Goal: Task Accomplishment & Management: Manage account settings

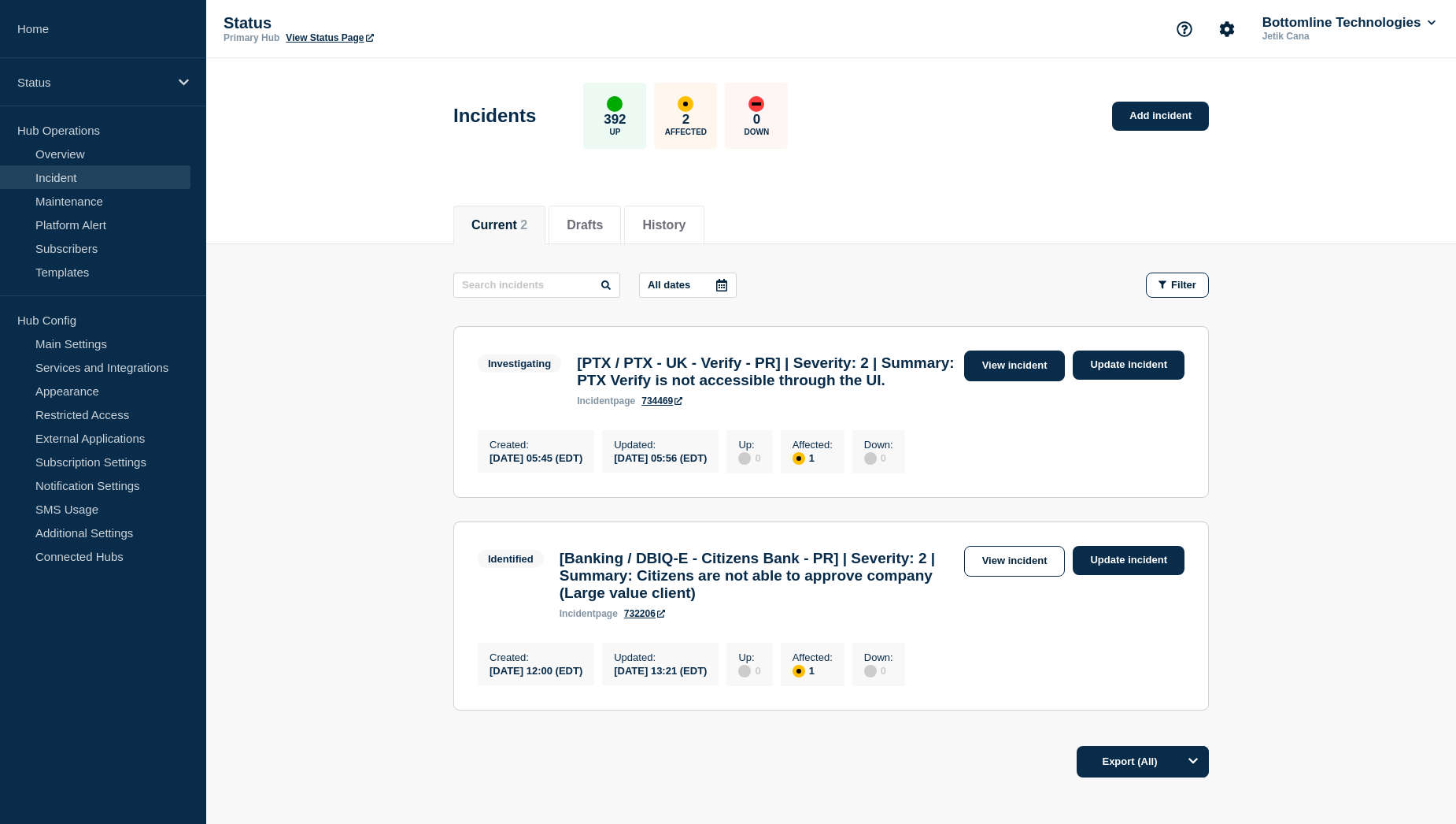
click at [1035, 369] on link "View incident" at bounding box center [1015, 366] width 101 height 31
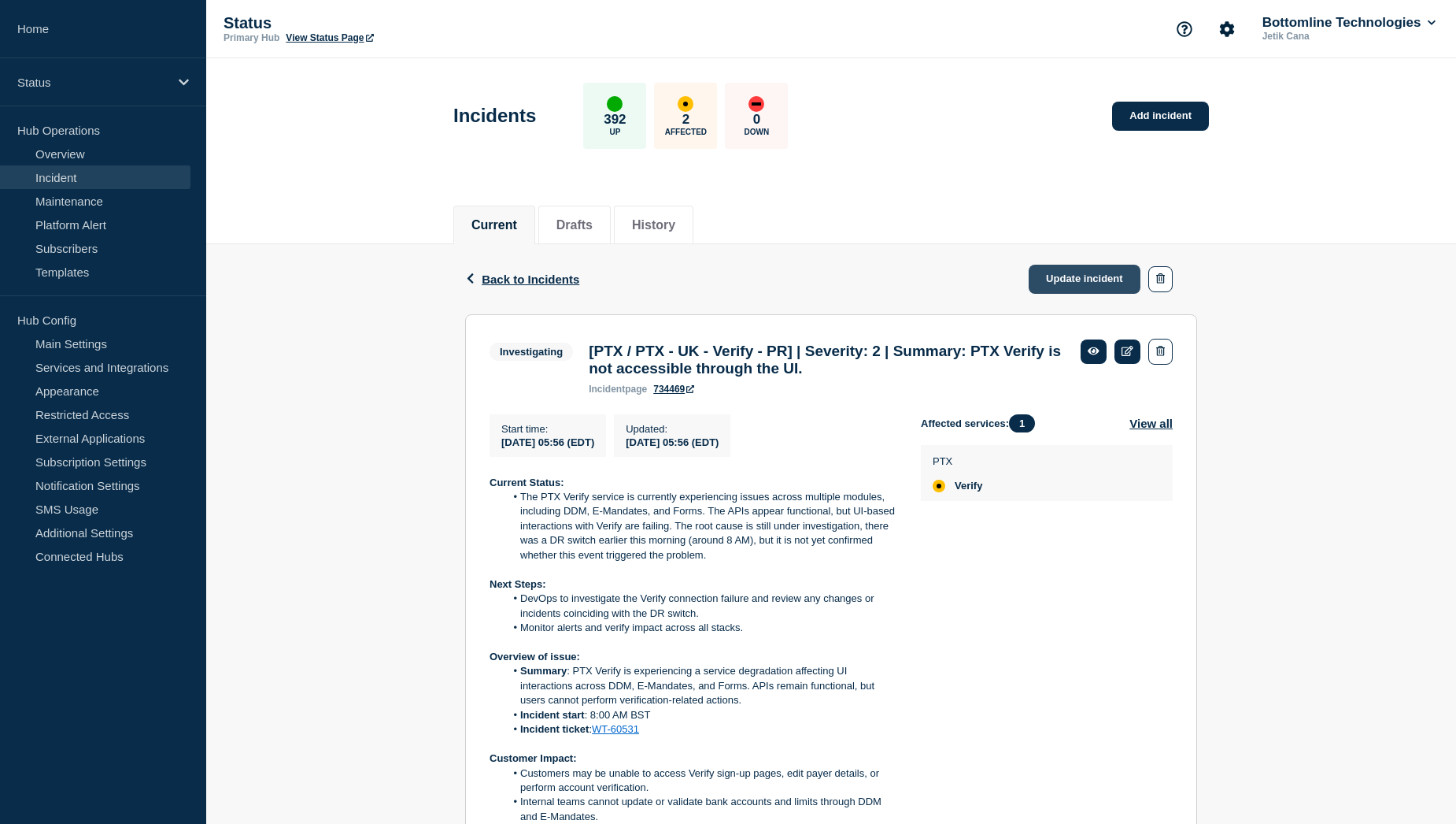
click at [1081, 282] on link "Update incident" at bounding box center [1084, 278] width 111 height 29
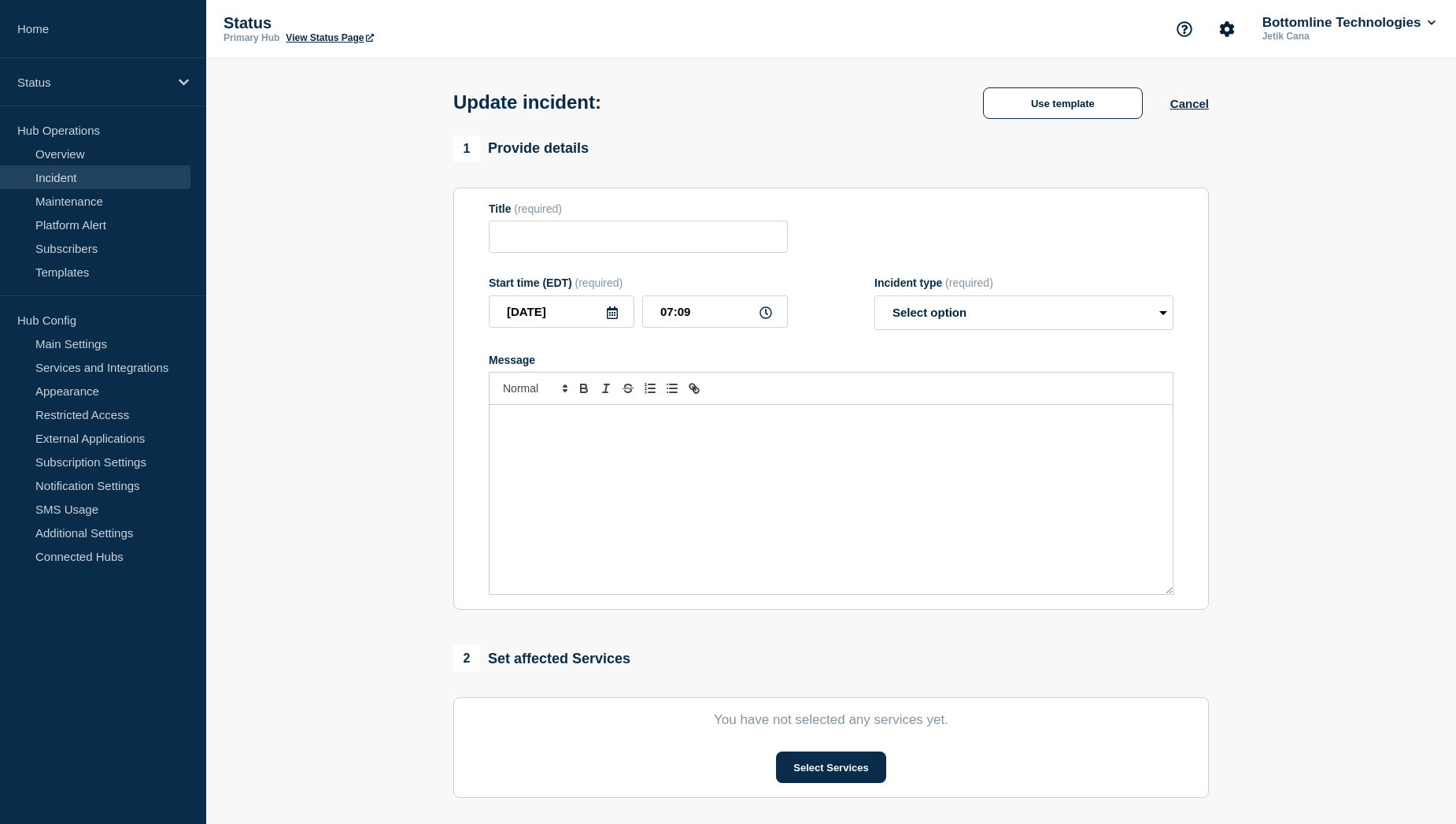
type input "[PTX / PTX - UK - Verify - PR] | Severity: 2 | Summary: PTX Verify is not acces…"
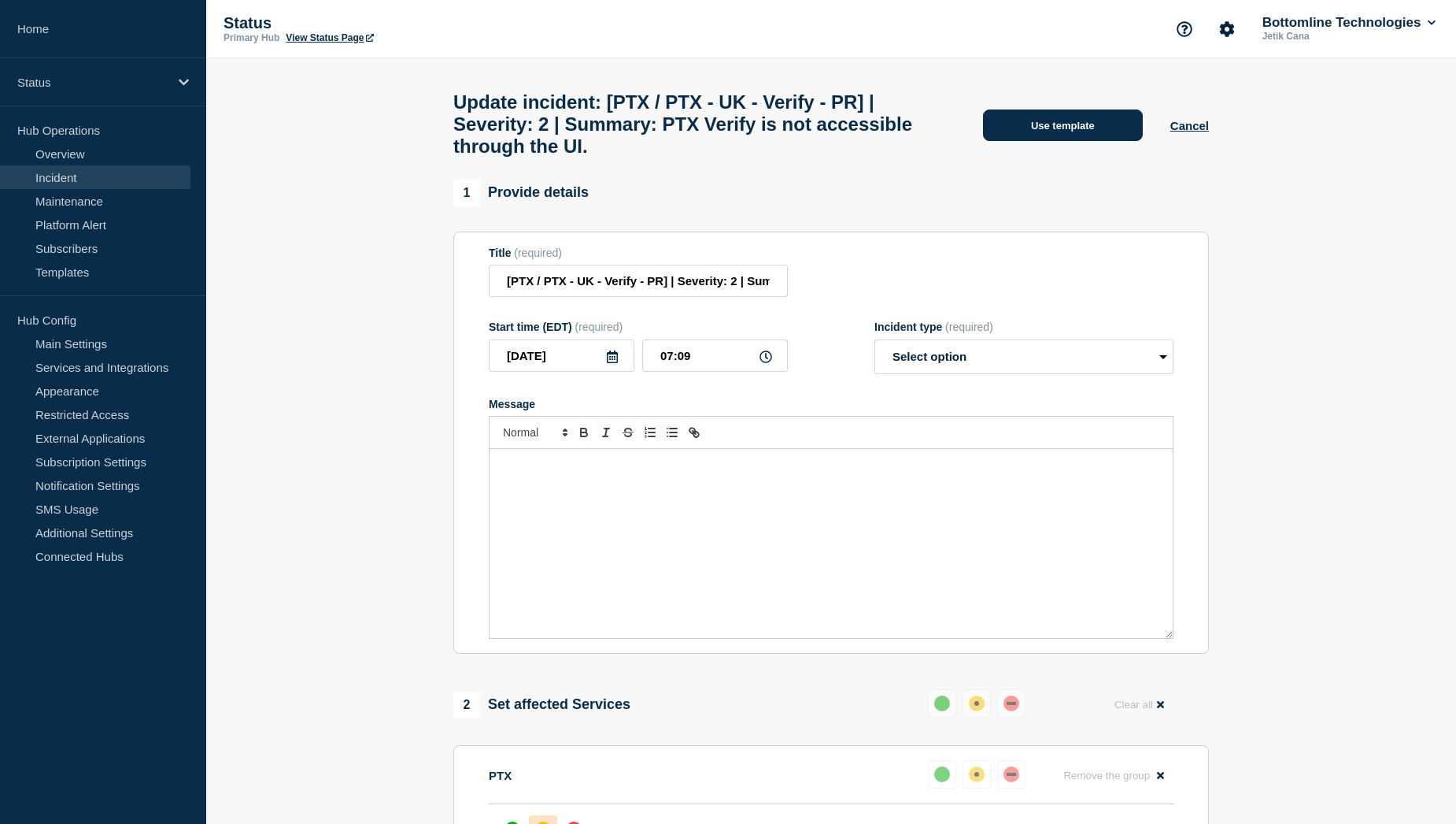
click at [1062, 132] on button "Use template" at bounding box center [1062, 126] width 160 height 32
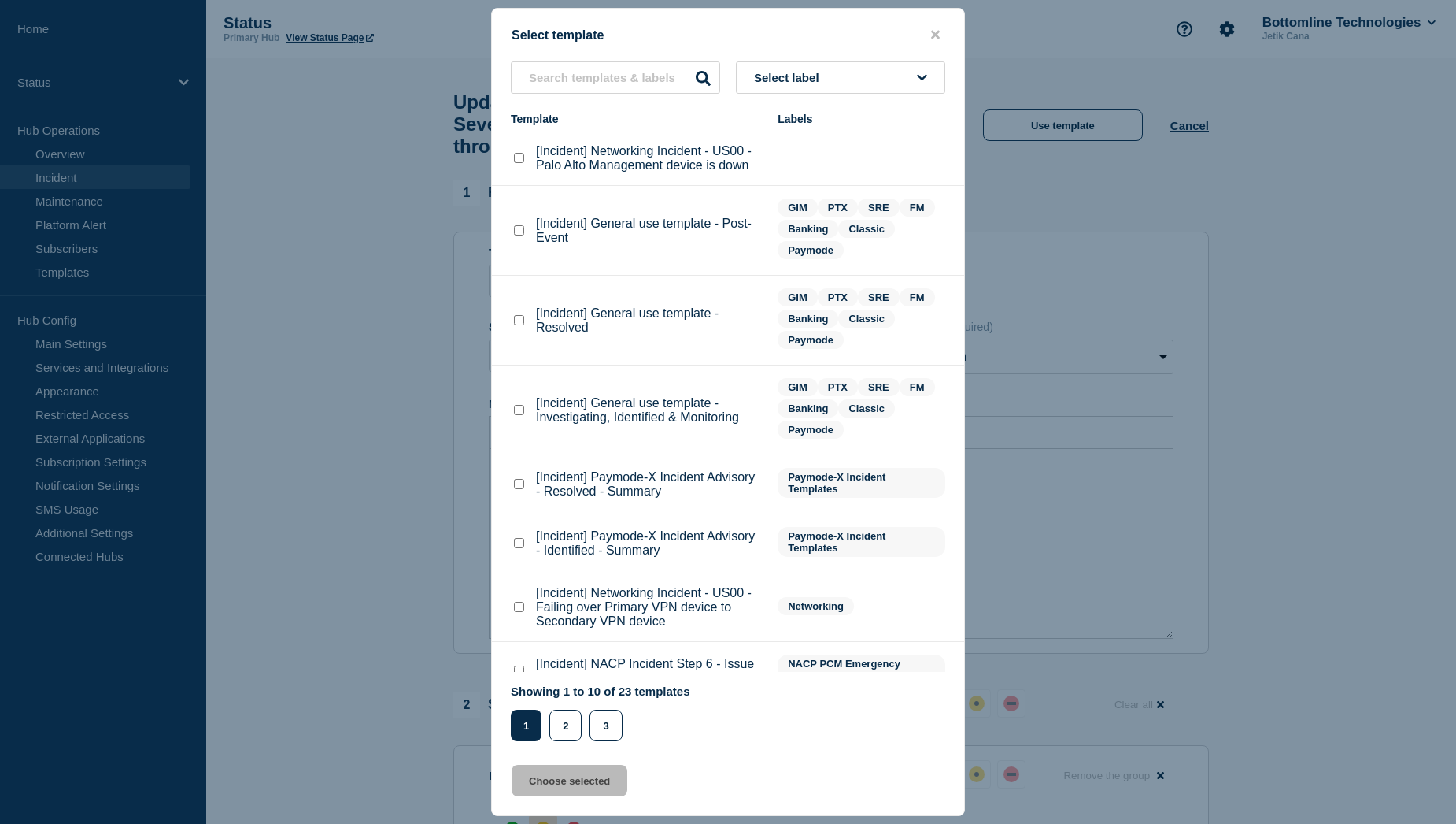
click at [520, 322] on checkbox"] "[Incident] General use template - Resolved checkbox" at bounding box center [518, 320] width 10 height 10
checkbox checkbox"] "true"
click at [572, 785] on button "Choose selected" at bounding box center [569, 781] width 115 height 32
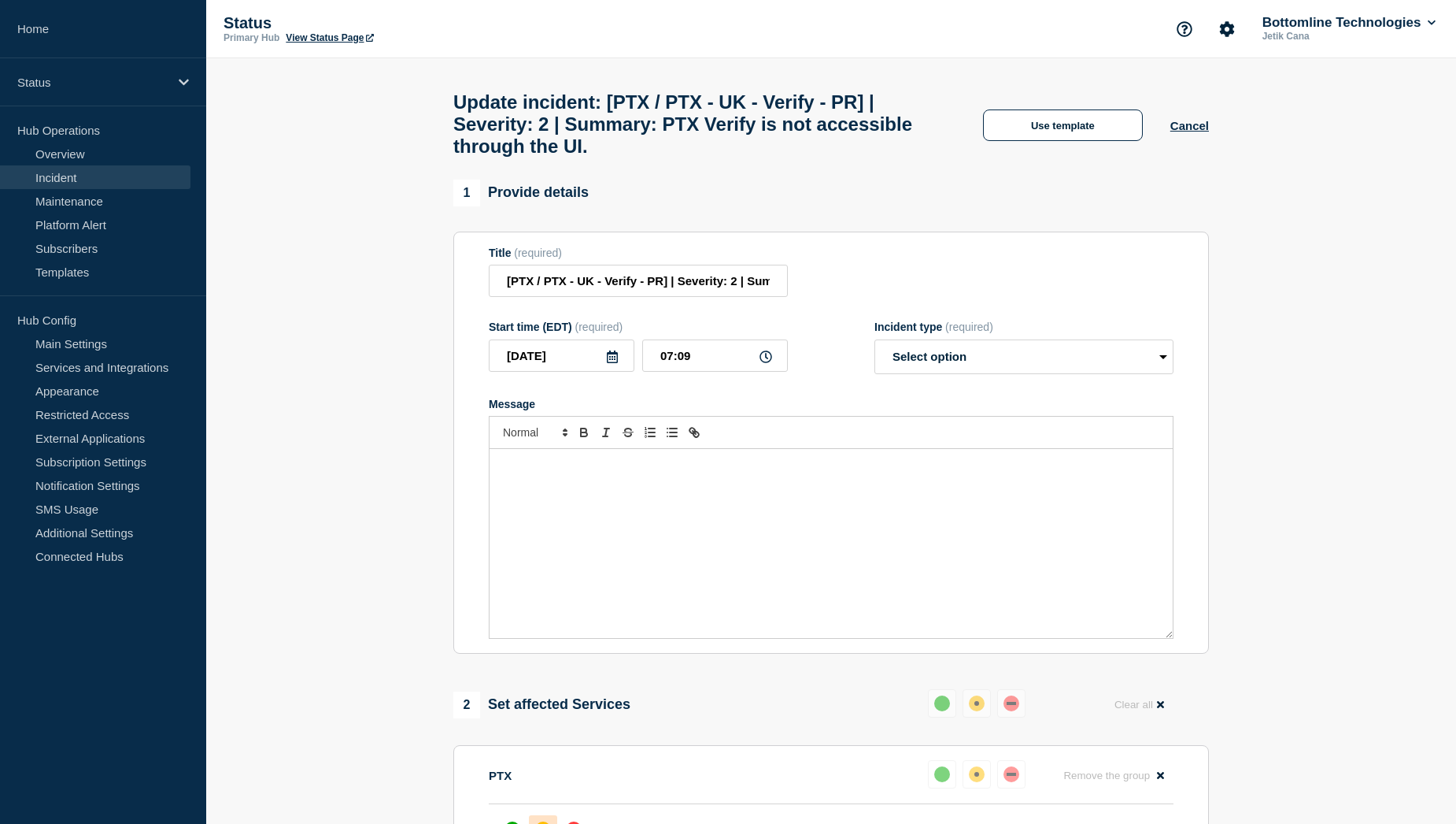
select select "resolved"
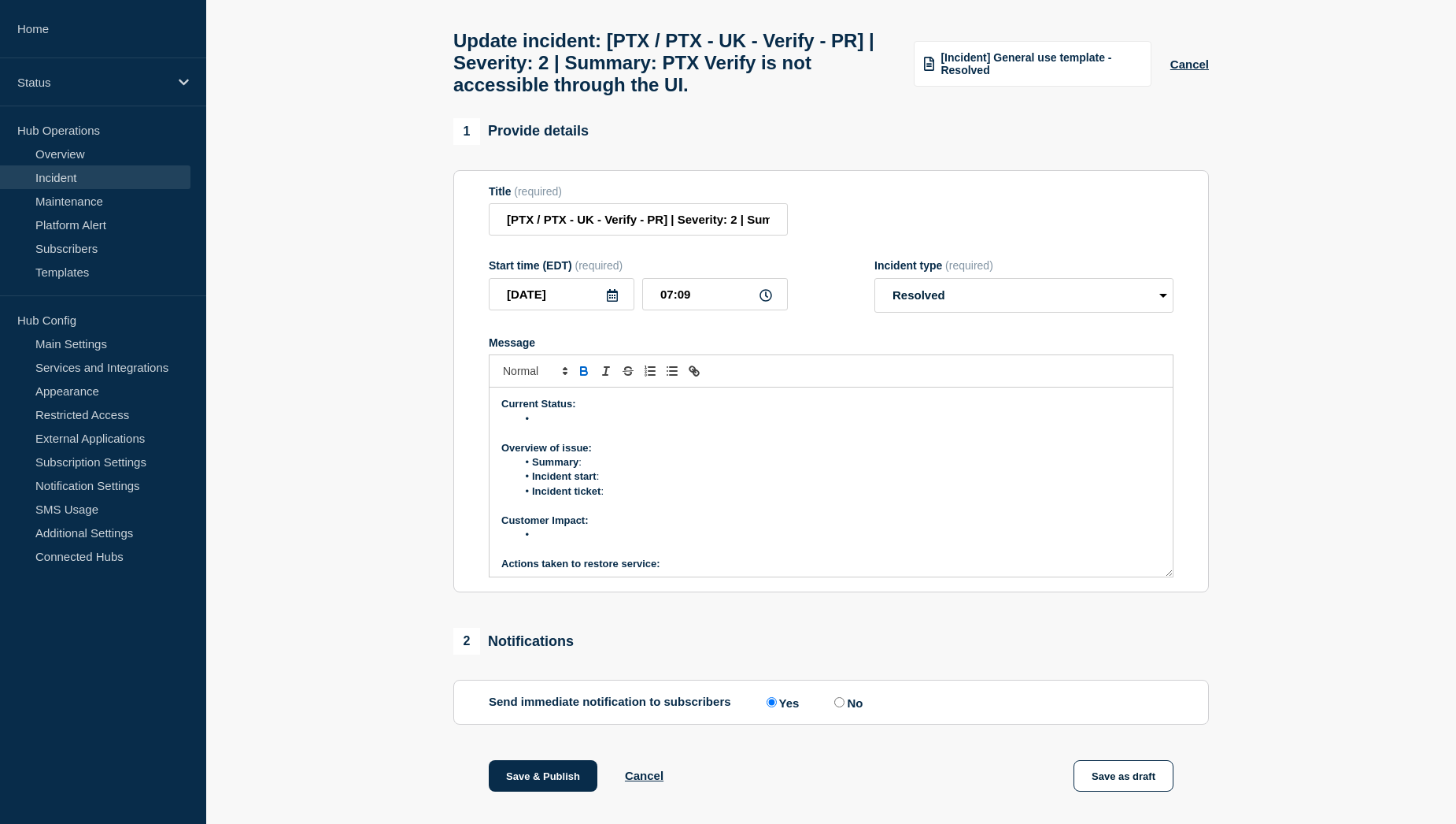
scroll to position [236, 0]
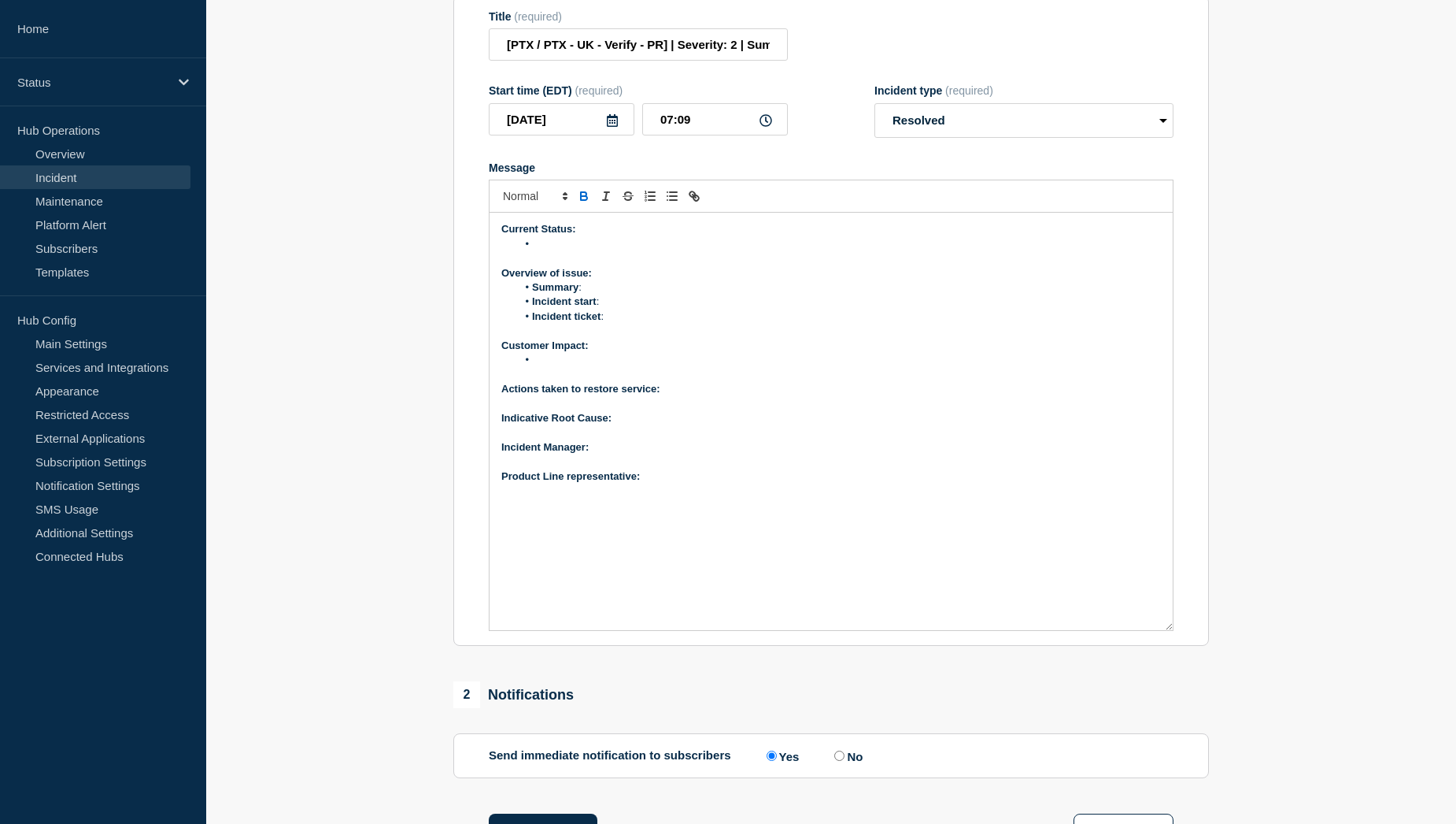
drag, startPoint x: 1169, startPoint y: 407, endPoint x: 1169, endPoint y: 637, distance: 230.0
click at [1169, 630] on div "Current Status: Overview of issue: Summary : Incident start : Incident ticket :…" at bounding box center [830, 421] width 683 height 417
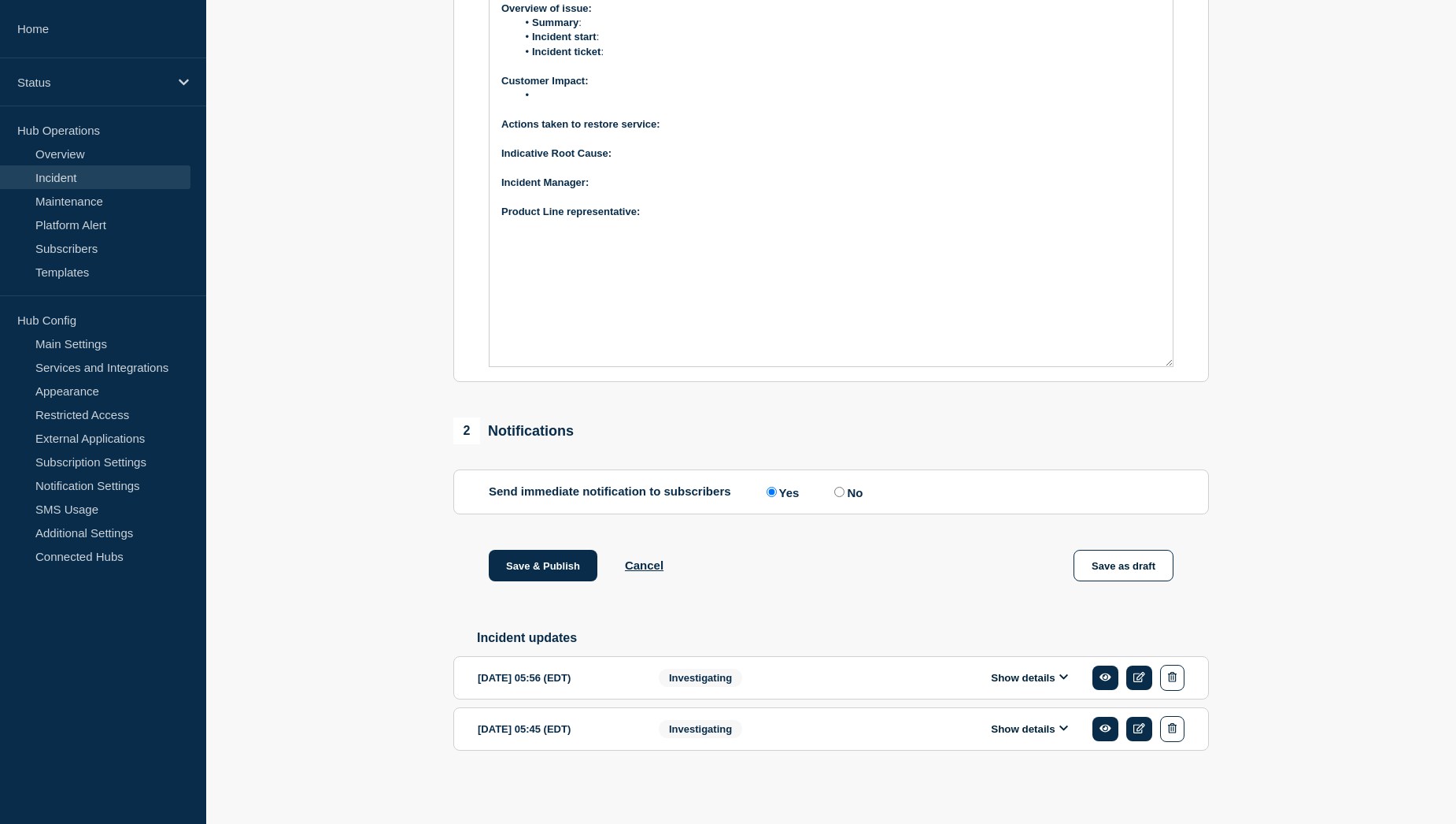
scroll to position [517, 0]
click at [1009, 677] on button "Show details" at bounding box center [1029, 678] width 86 height 13
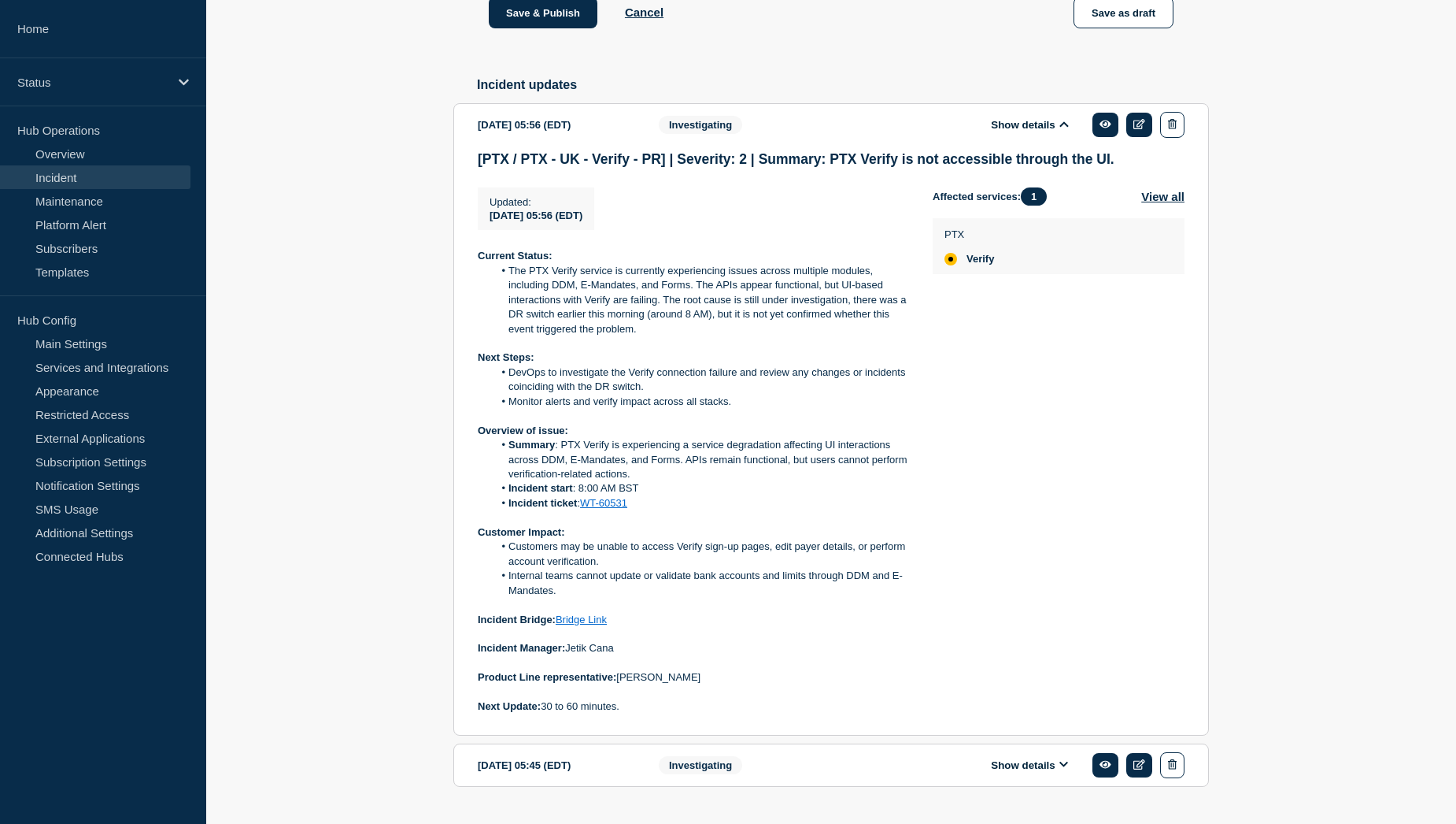
scroll to position [1068, 0]
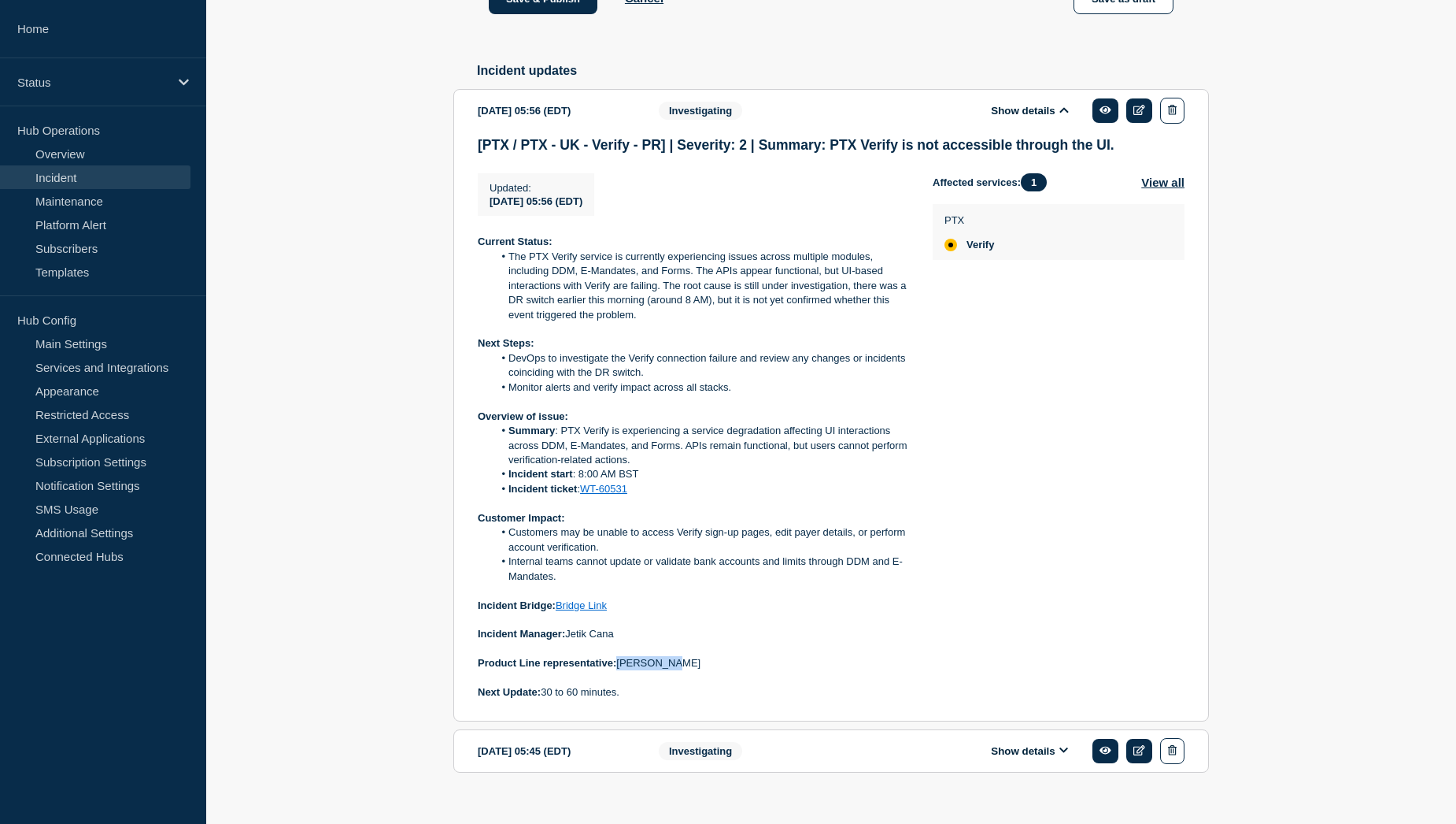
drag, startPoint x: 675, startPoint y: 682, endPoint x: 623, endPoint y: 679, distance: 52.1
click at [623, 670] on p "Product Line representative: Mark Yates" at bounding box center [692, 663] width 430 height 14
copy p "Mark Yates"
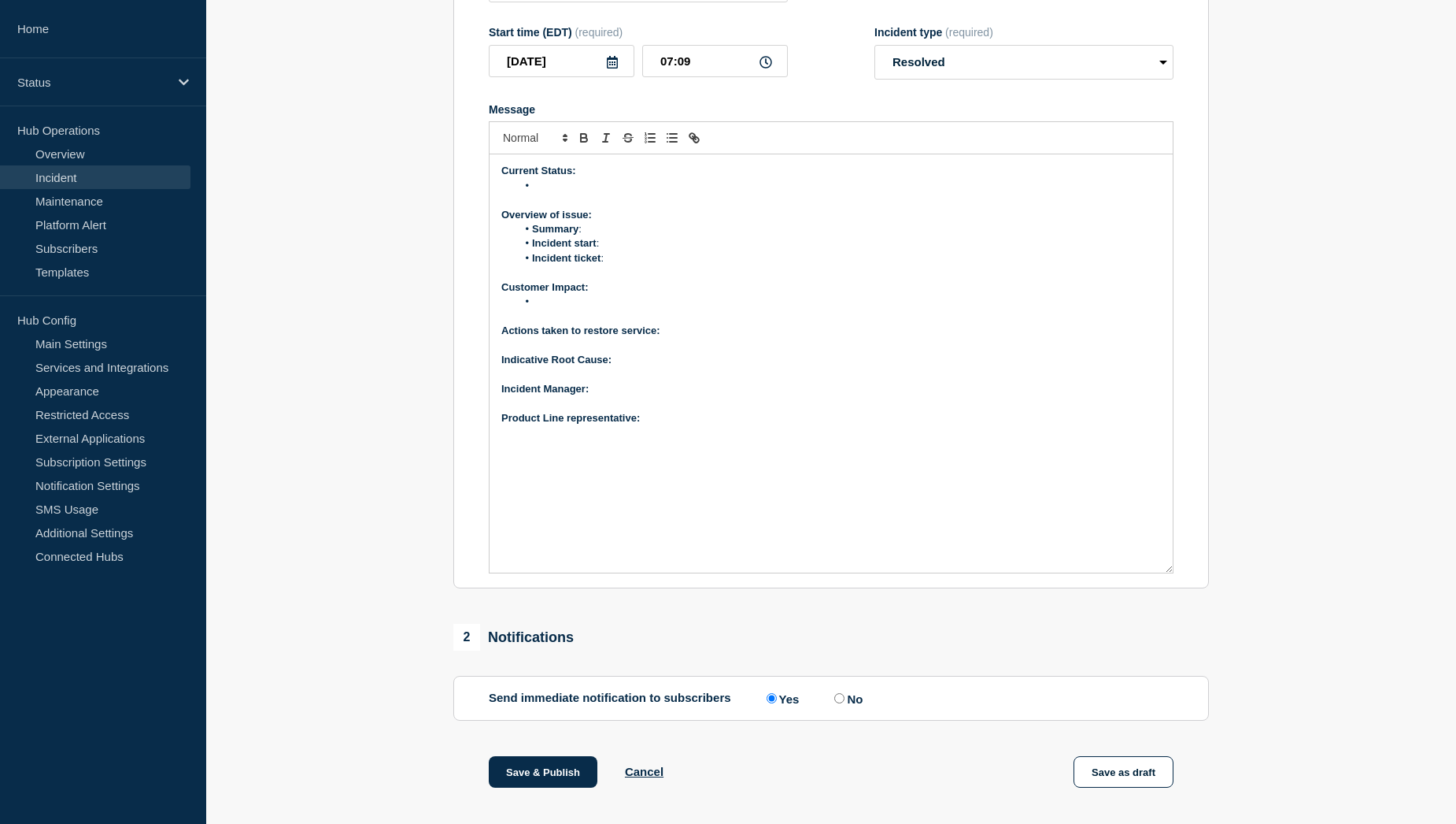
scroll to position [280, 0]
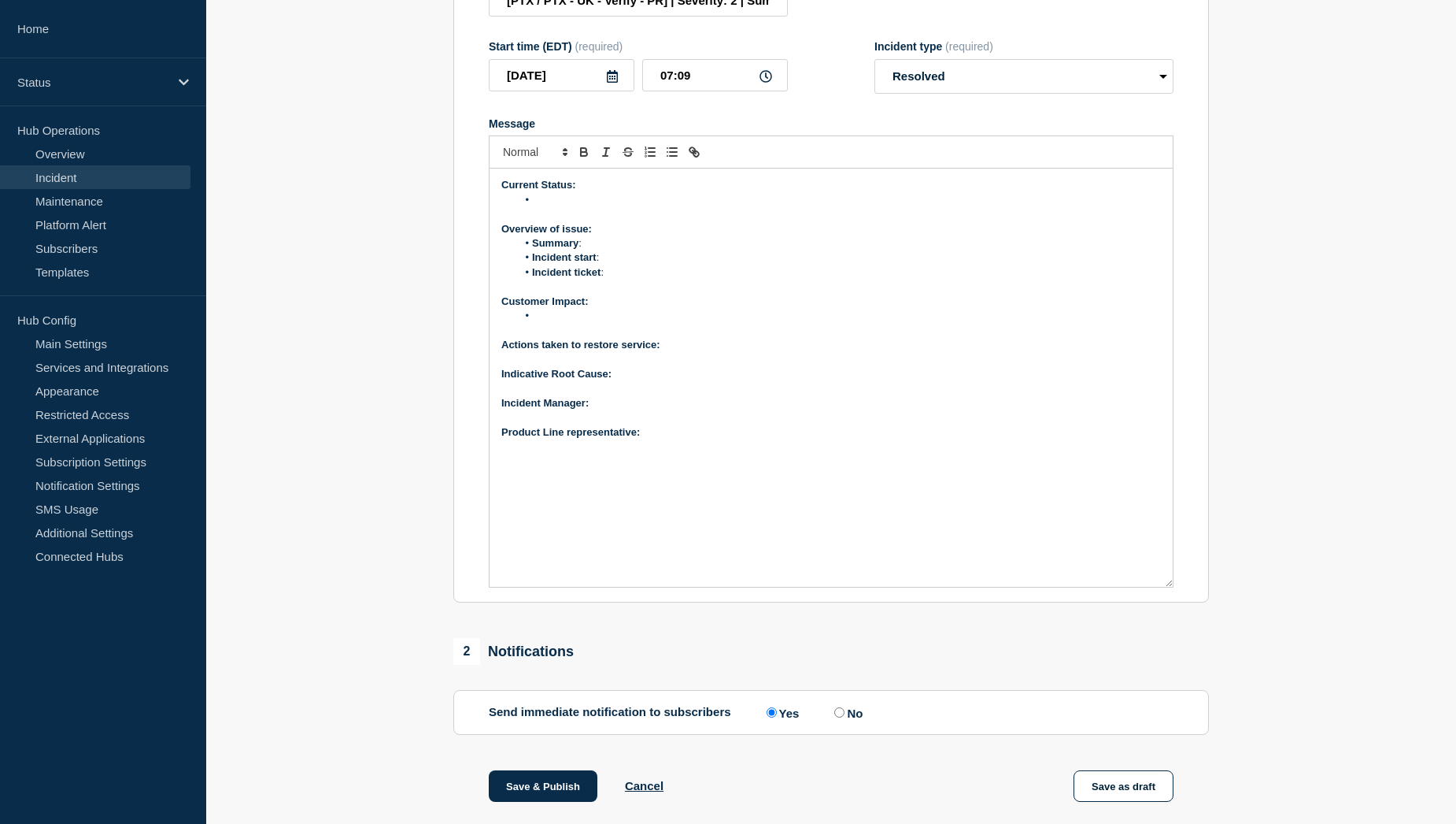
click at [672, 440] on p "Product Line representative:" at bounding box center [831, 432] width 660 height 14
click at [626, 411] on p "﻿Incident Manager:" at bounding box center [831, 402] width 660 height 14
click at [633, 382] on p "Indicative Root Cause:" at bounding box center [831, 373] width 660 height 14
click at [703, 352] on p "Actions taken to restore service:" at bounding box center [831, 344] width 660 height 14
click at [561, 207] on li "Message" at bounding box center [839, 200] width 645 height 14
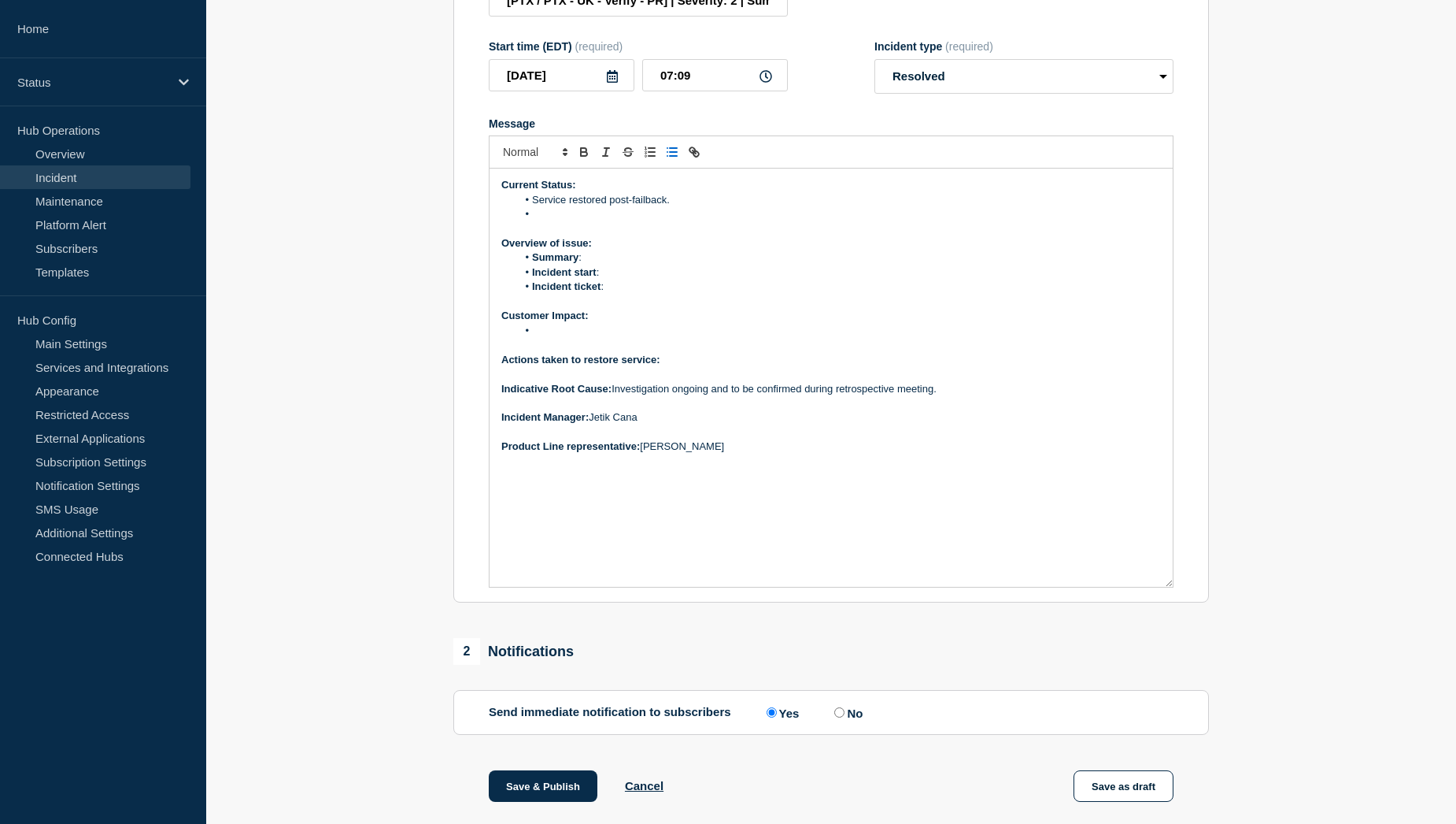
click at [585, 221] on li "Message" at bounding box center [839, 214] width 645 height 14
click at [745, 380] on p "Message" at bounding box center [831, 373] width 660 height 14
click at [689, 367] on p "Actions taken to restore service:" at bounding box center [831, 359] width 660 height 14
click at [697, 207] on li "Service restored post-failback." at bounding box center [839, 200] width 645 height 14
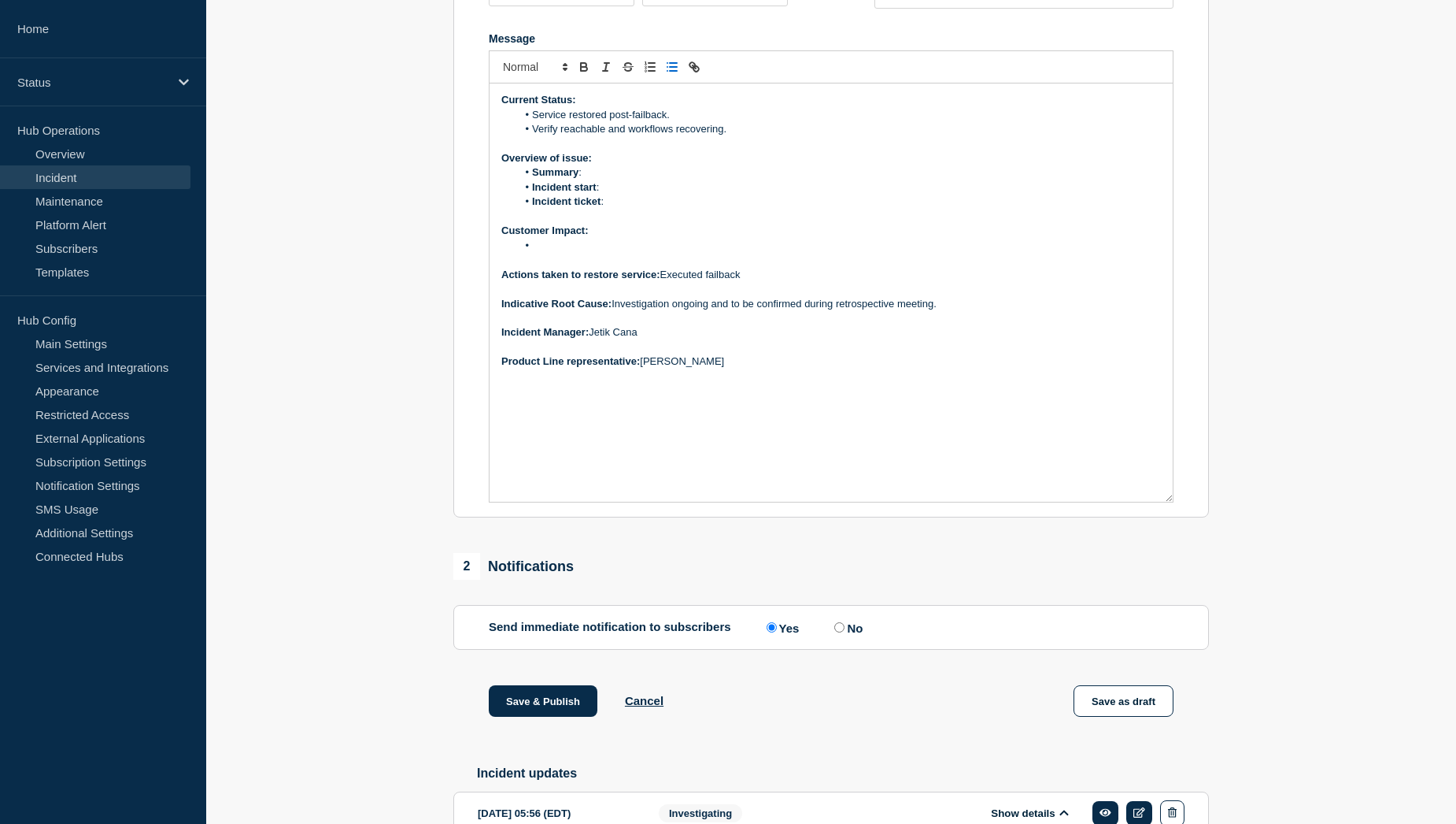
scroll to position [359, 0]
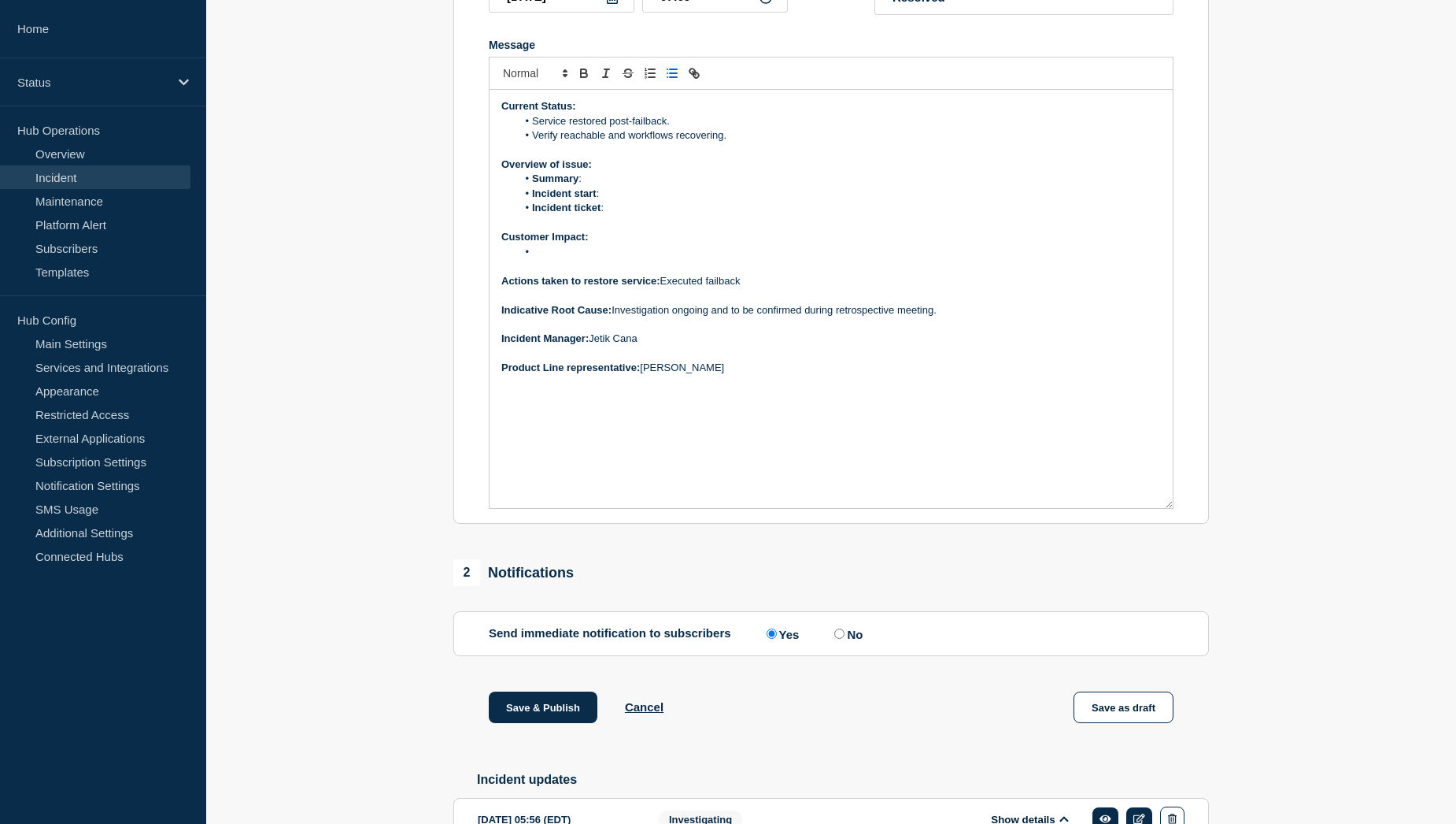
click at [766, 288] on p "Actions taken to restore service: Executed failback" at bounding box center [831, 280] width 660 height 14
click at [678, 128] on li "Service restored post-failback." at bounding box center [839, 121] width 645 height 14
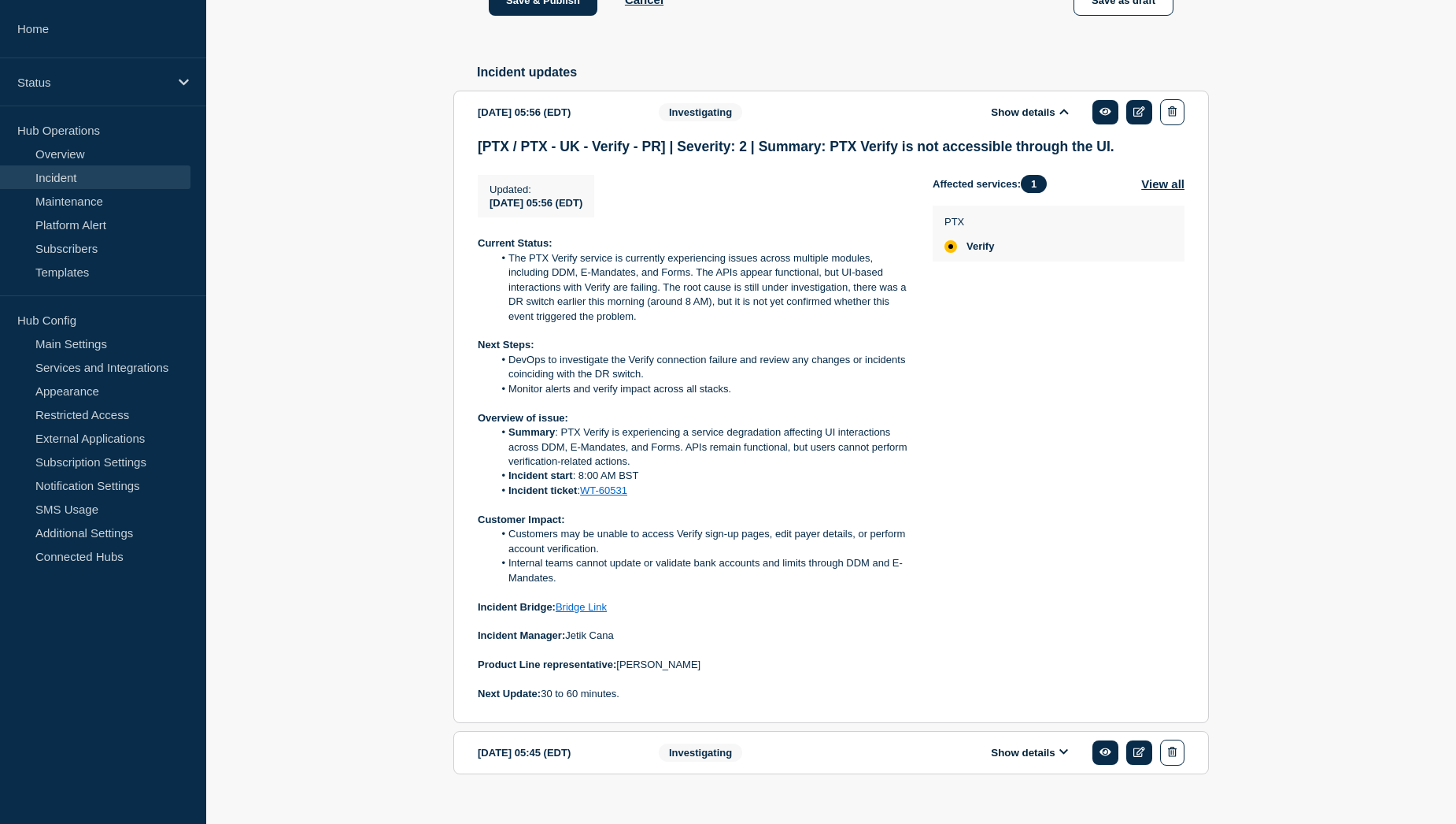
scroll to position [1068, 0]
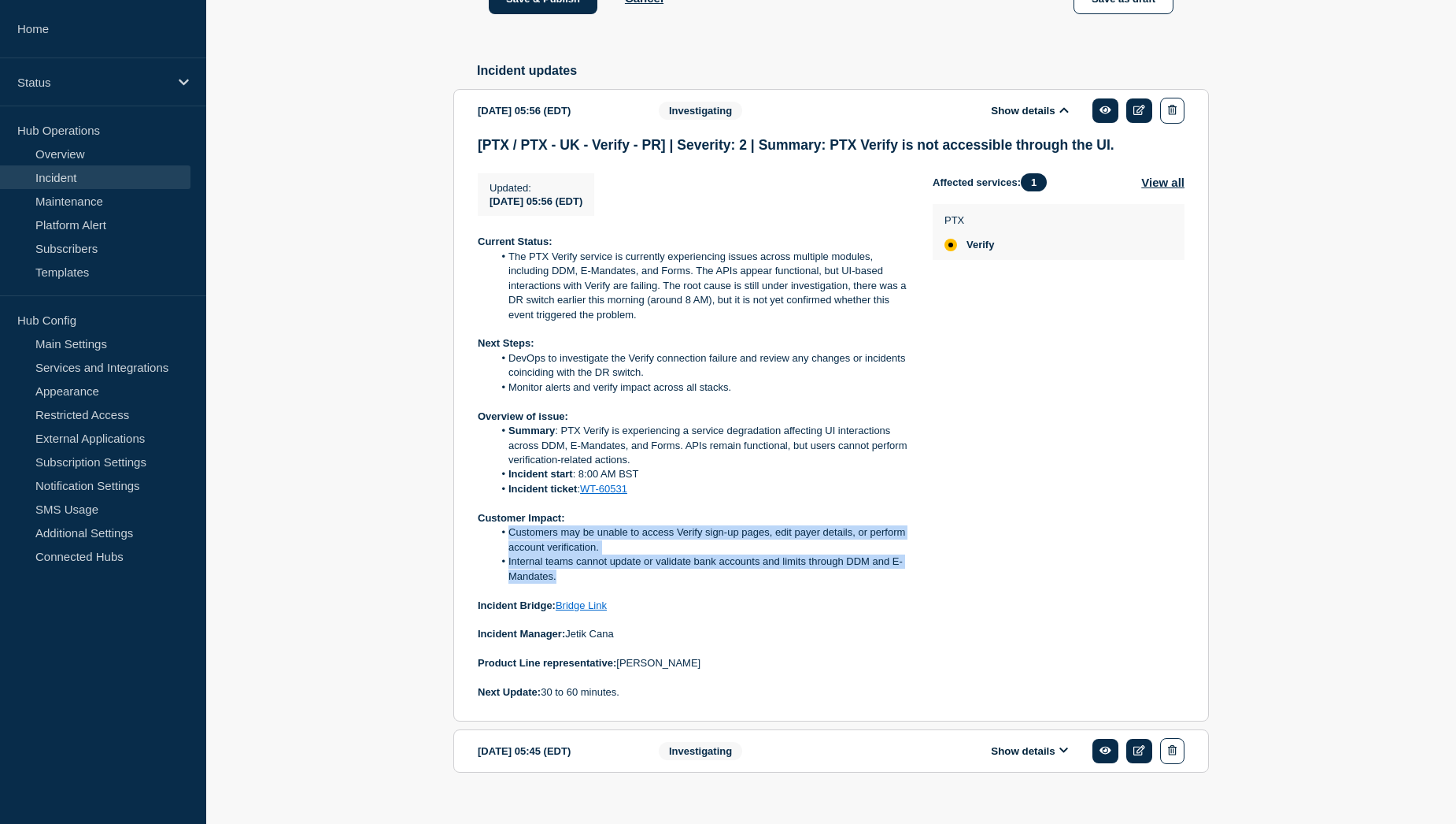
drag, startPoint x: 506, startPoint y: 547, endPoint x: 562, endPoint y: 591, distance: 71.2
click at [562, 583] on ol "Customers may be unable to access Verify sign-up pages, edit payer details, or …" at bounding box center [692, 554] width 430 height 58
copy ol "Customers may be unable to access Verify sign-up pages, edit payer details, or …"
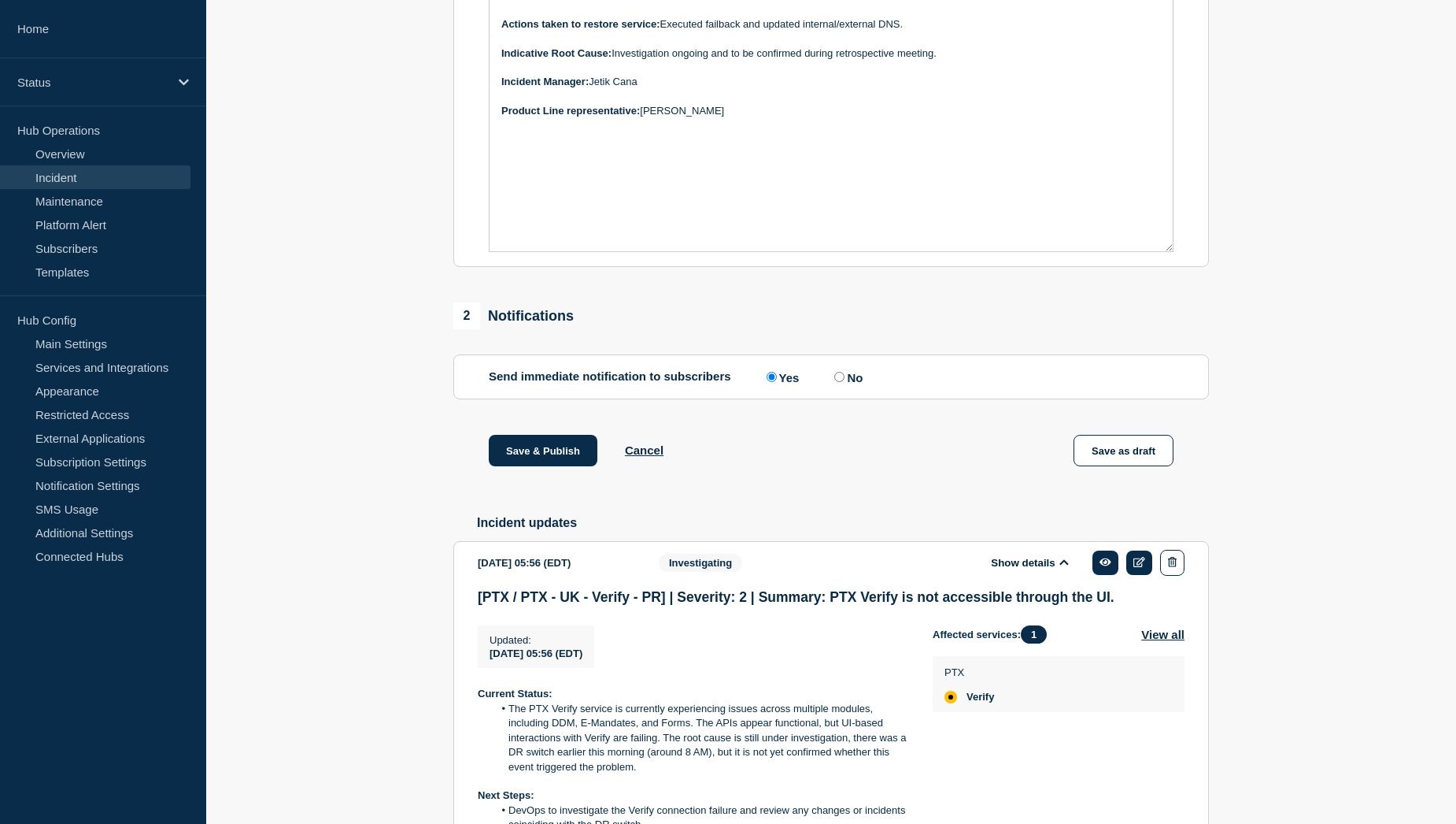
scroll to position [517, 0]
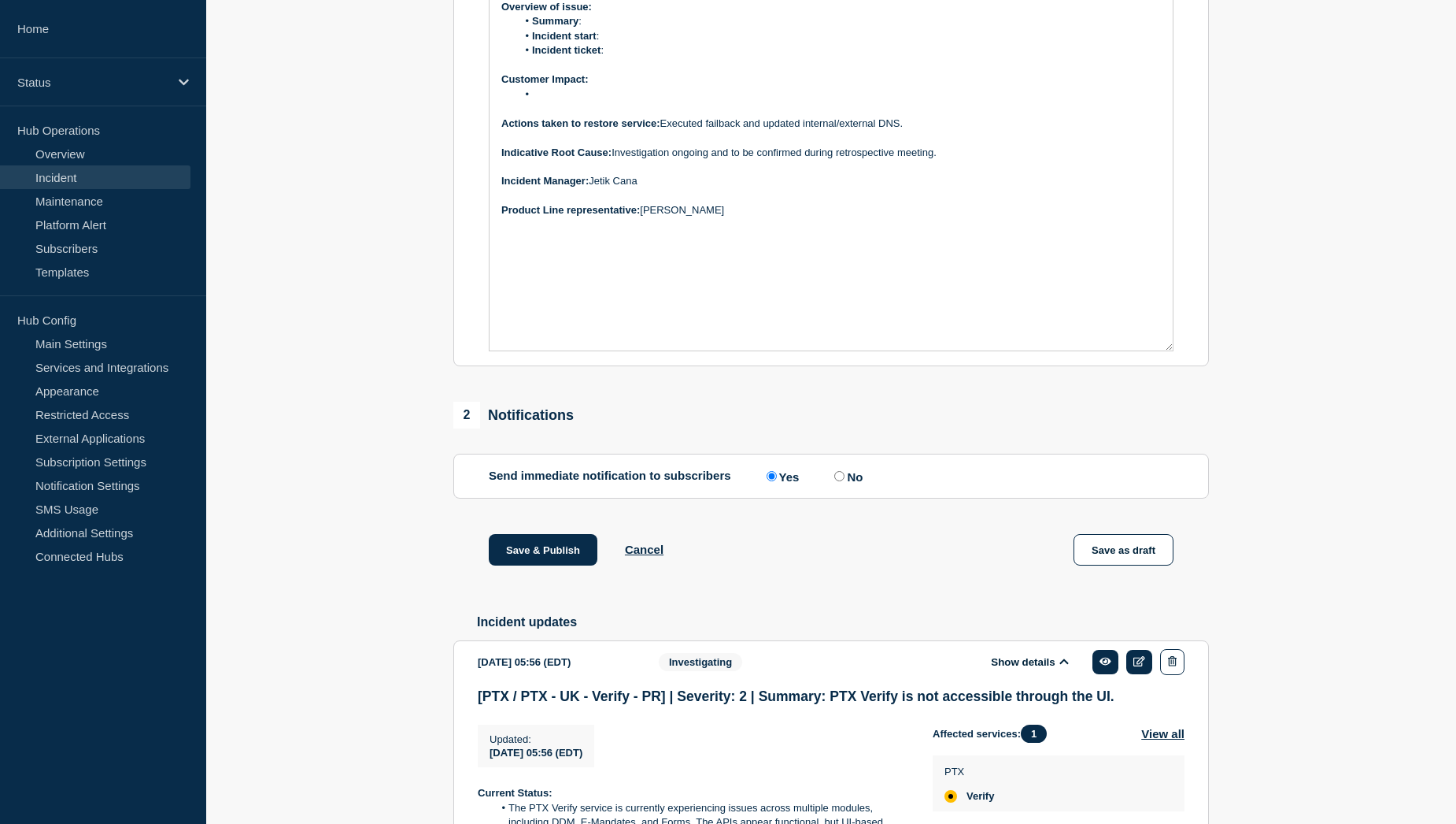
click at [551, 101] on li "Message" at bounding box center [839, 94] width 645 height 14
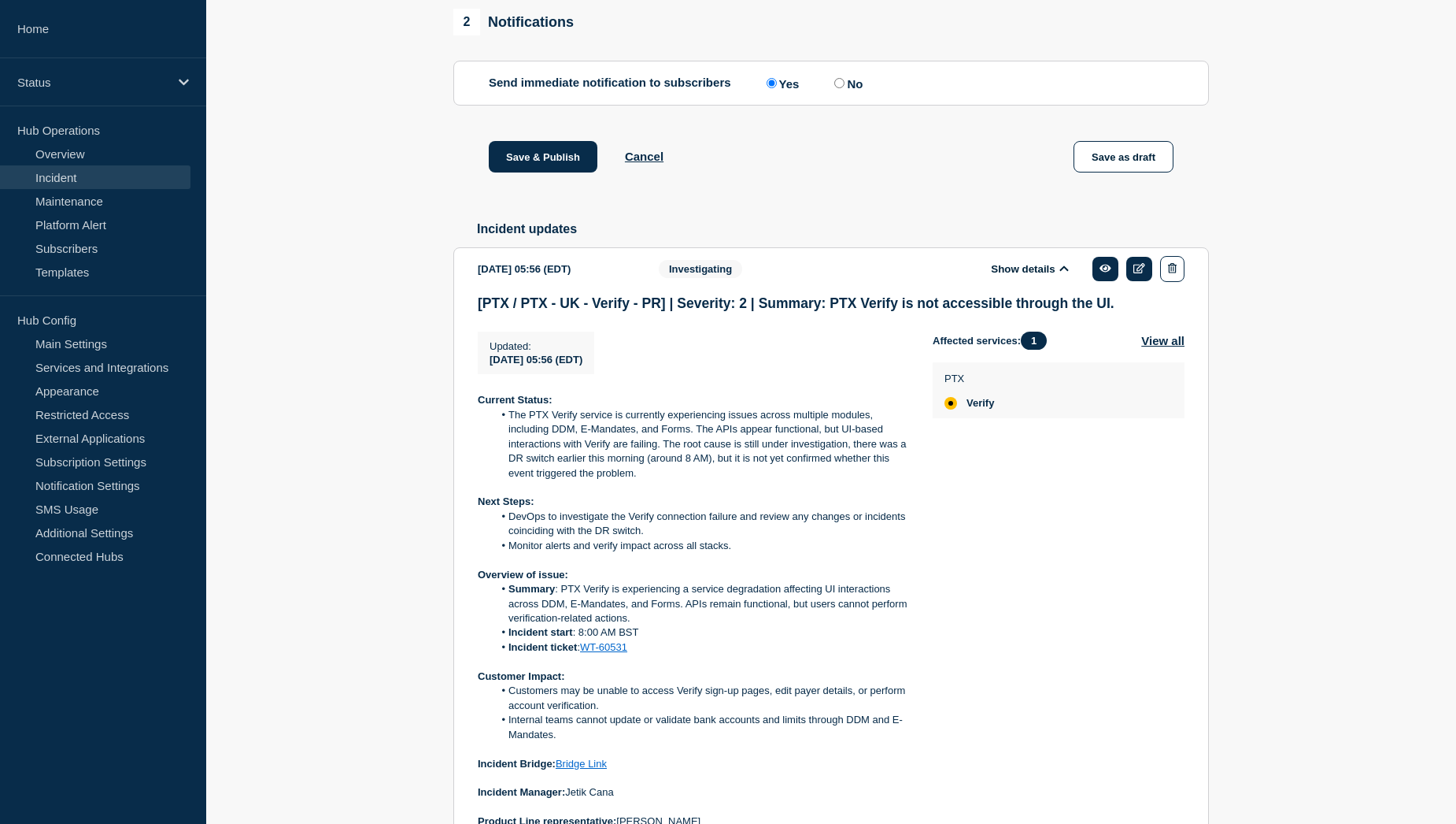
scroll to position [910, 0]
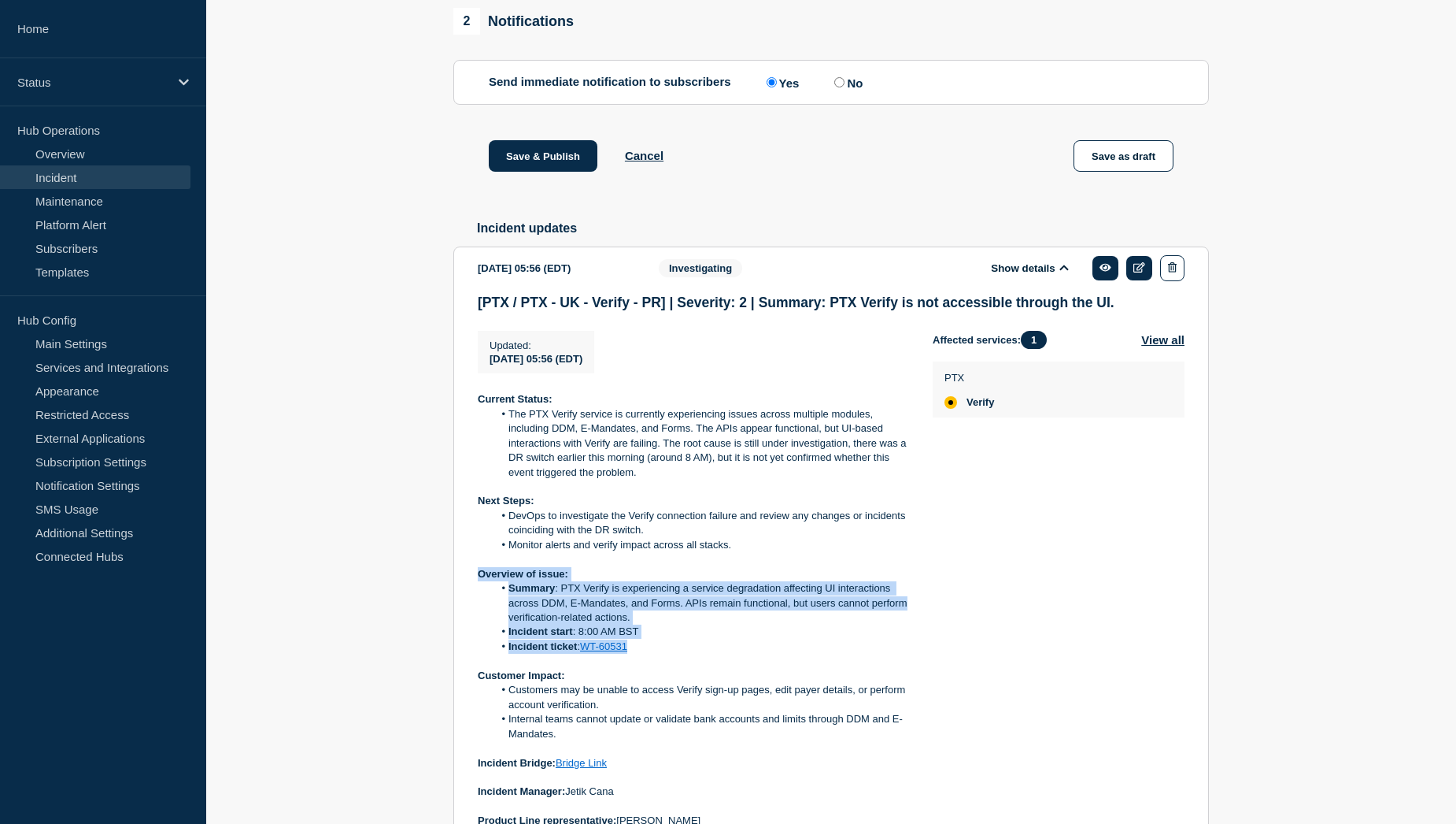
drag, startPoint x: 477, startPoint y: 592, endPoint x: 653, endPoint y: 670, distance: 192.5
click at [653, 670] on section "2025-10-14 05:56 (EDT) Show details Investigating [PTX / PTX - UK - Verify - PR…" at bounding box center [831, 562] width 755 height 632
copy div "Overview of issue: Summary : PTX Verify is experiencing a service degradation a…"
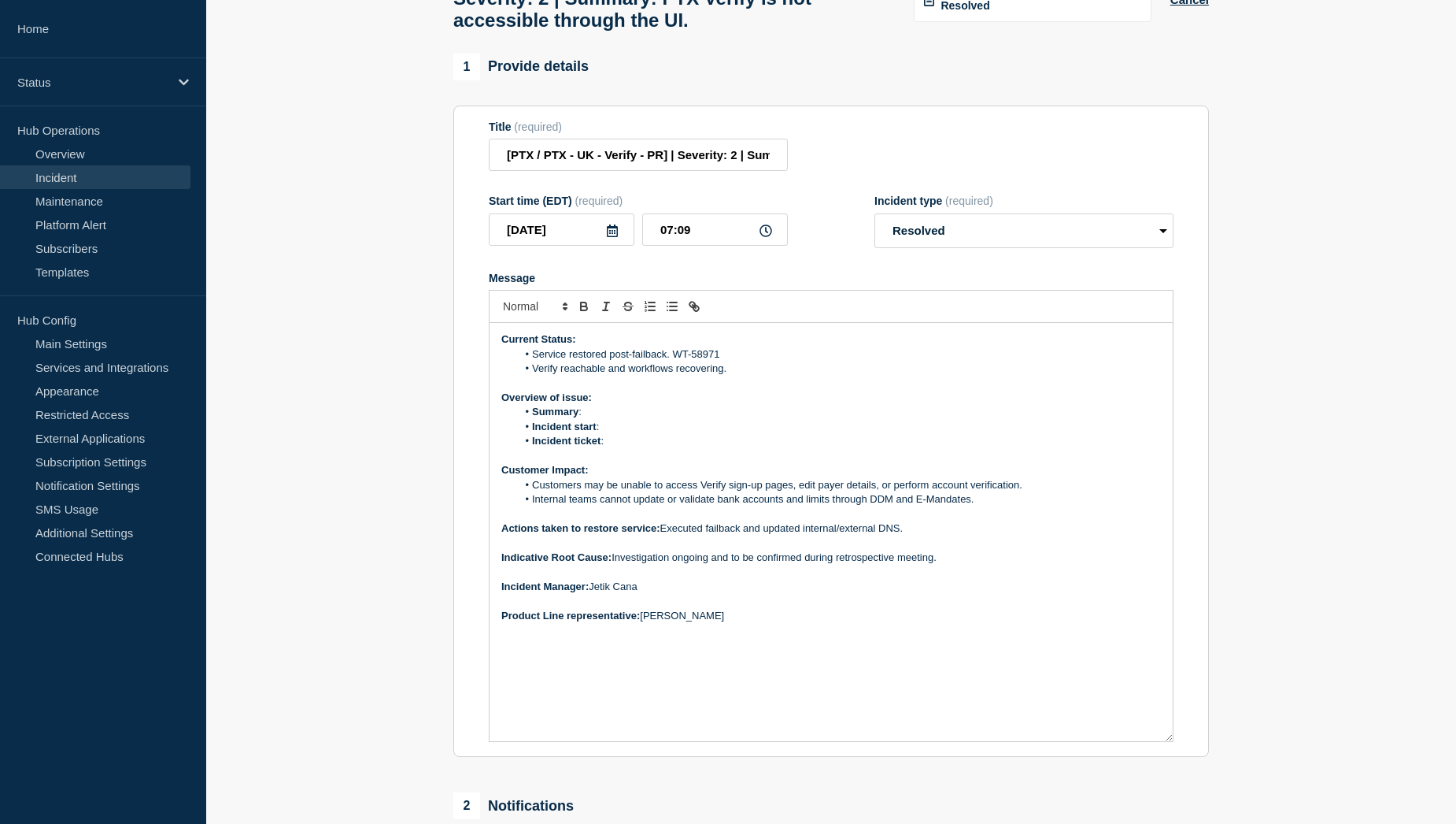
scroll to position [123, 0]
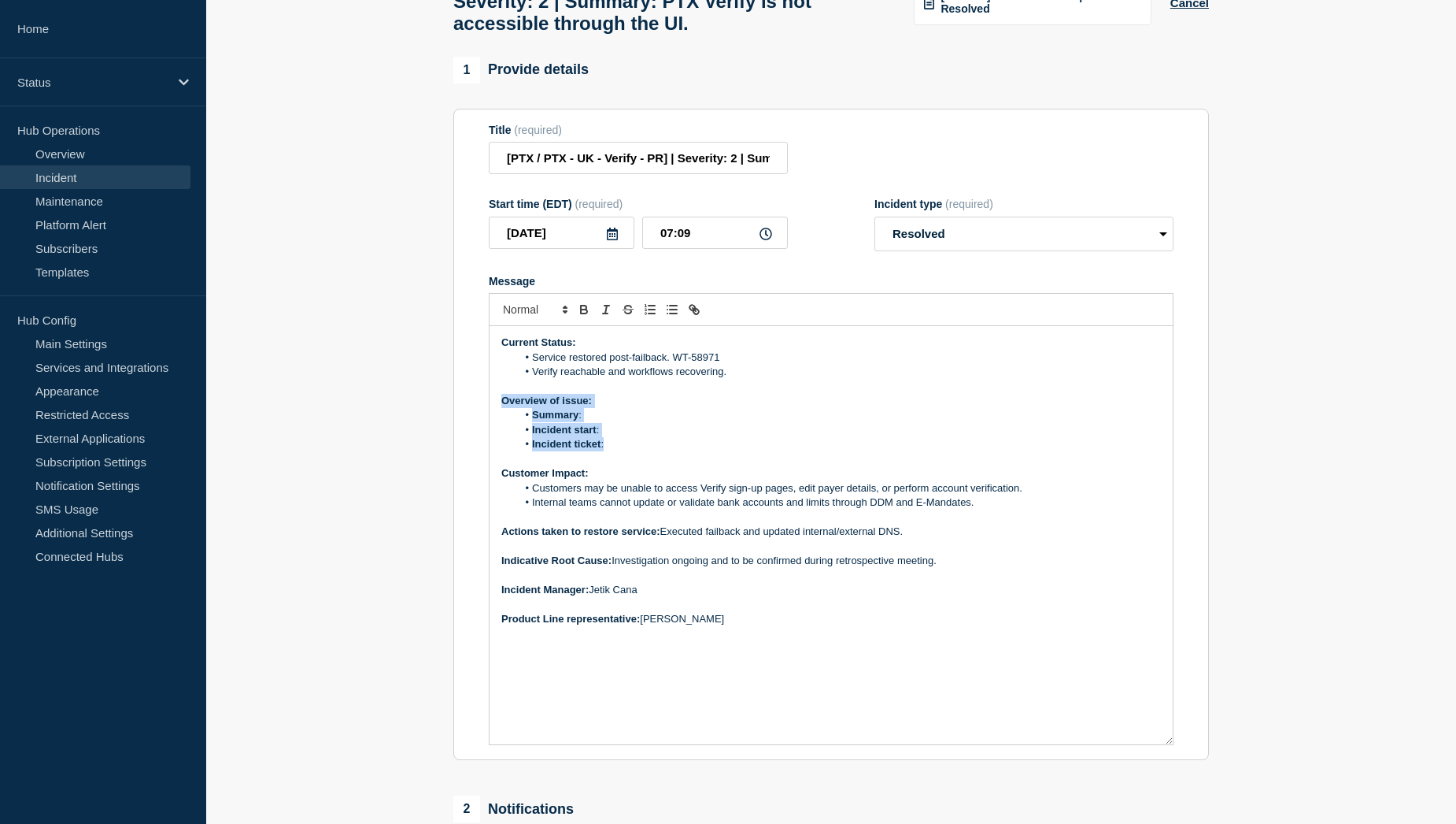
drag, startPoint x: 500, startPoint y: 413, endPoint x: 614, endPoint y: 451, distance: 120.2
click at [614, 451] on div "Current Status: Service restored post-failback. WT-58971 Verify reachable and w…" at bounding box center [830, 535] width 683 height 418
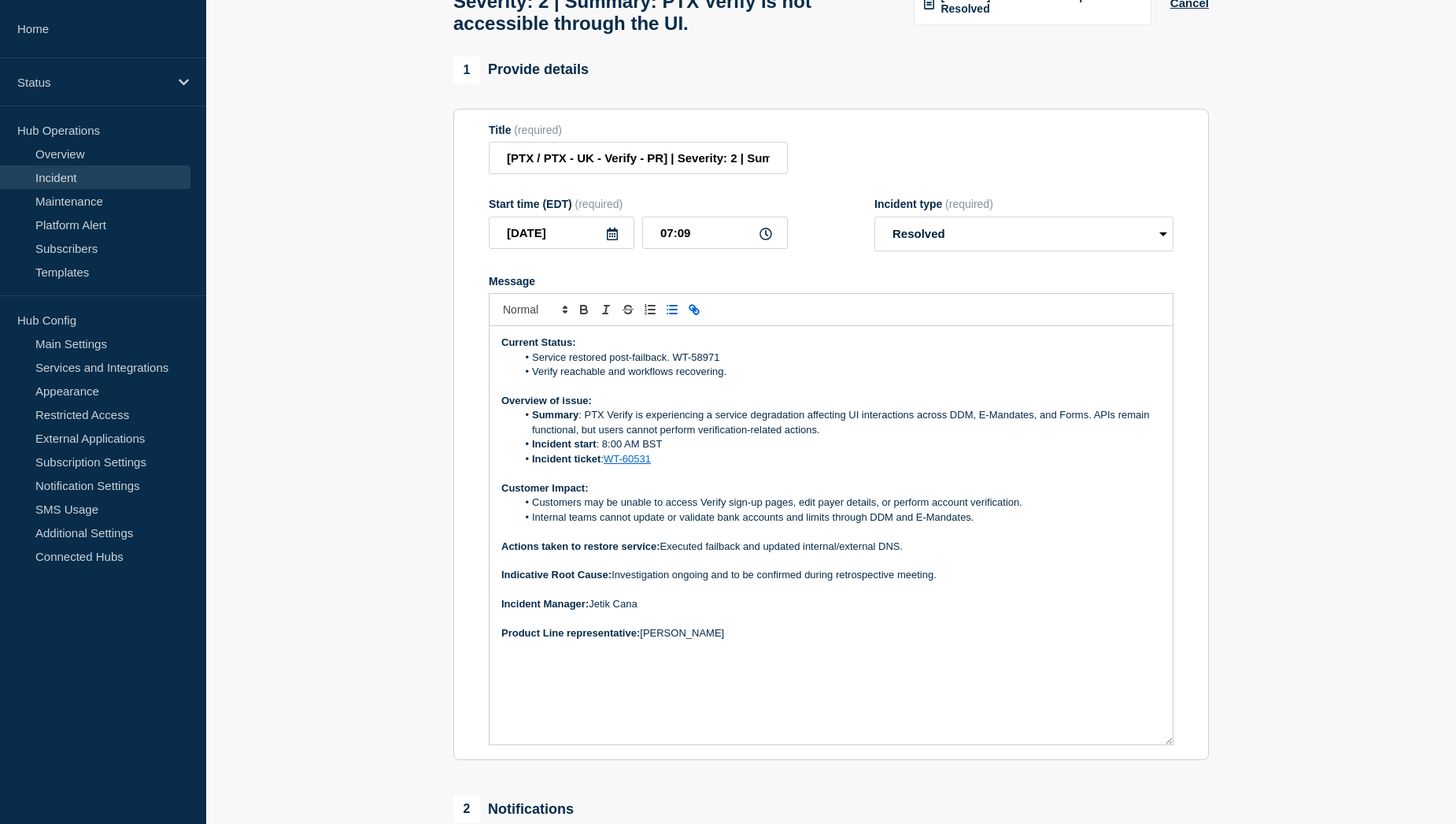
click at [665, 451] on li "Incident start : 8:00 AM BST" at bounding box center [839, 443] width 645 height 14
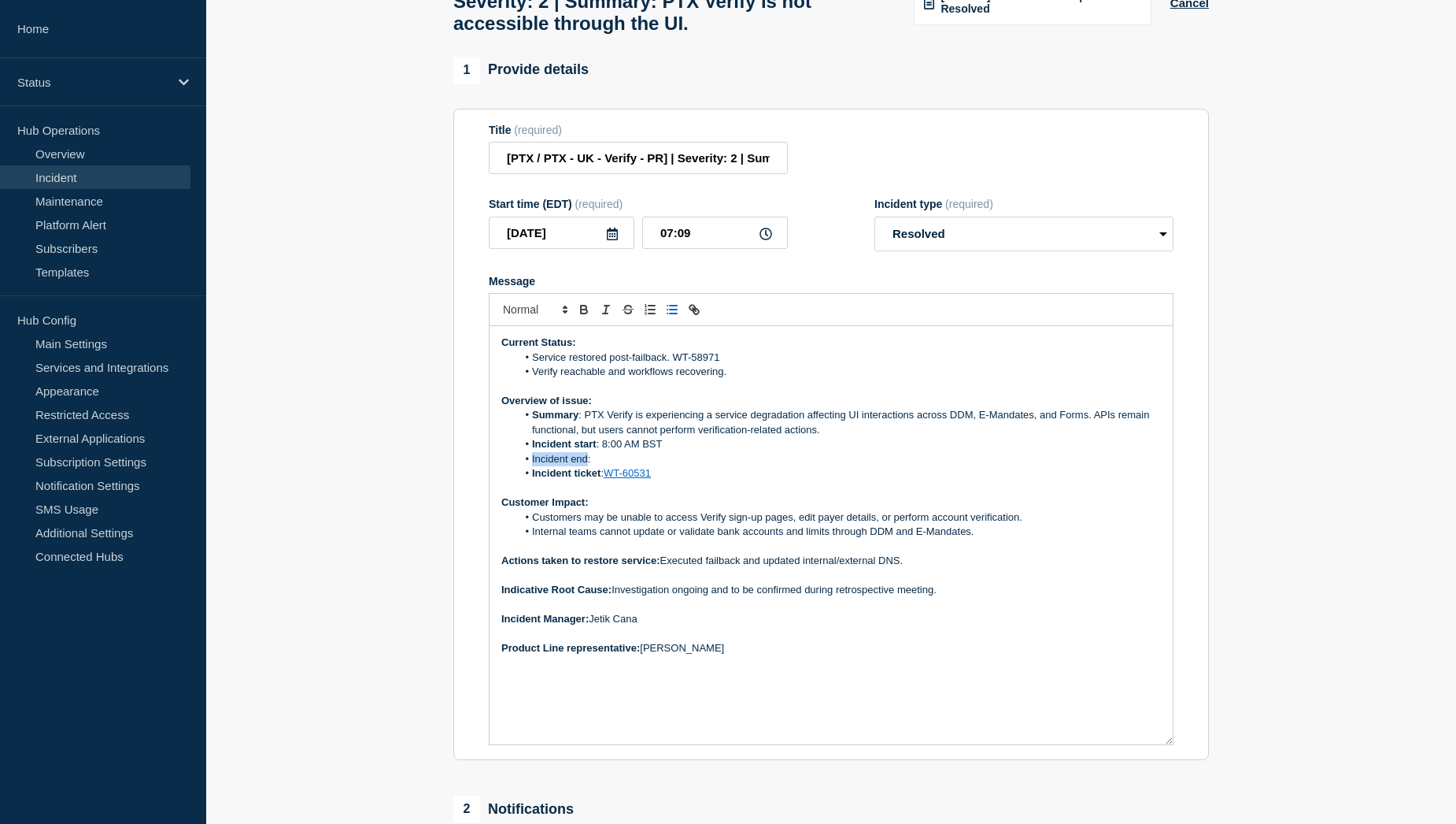
drag, startPoint x: 588, startPoint y: 471, endPoint x: 531, endPoint y: 474, distance: 57.1
click at [531, 466] on li "Incident end:" at bounding box center [839, 458] width 645 height 14
click at [623, 466] on li "Incident end :" at bounding box center [839, 458] width 645 height 14
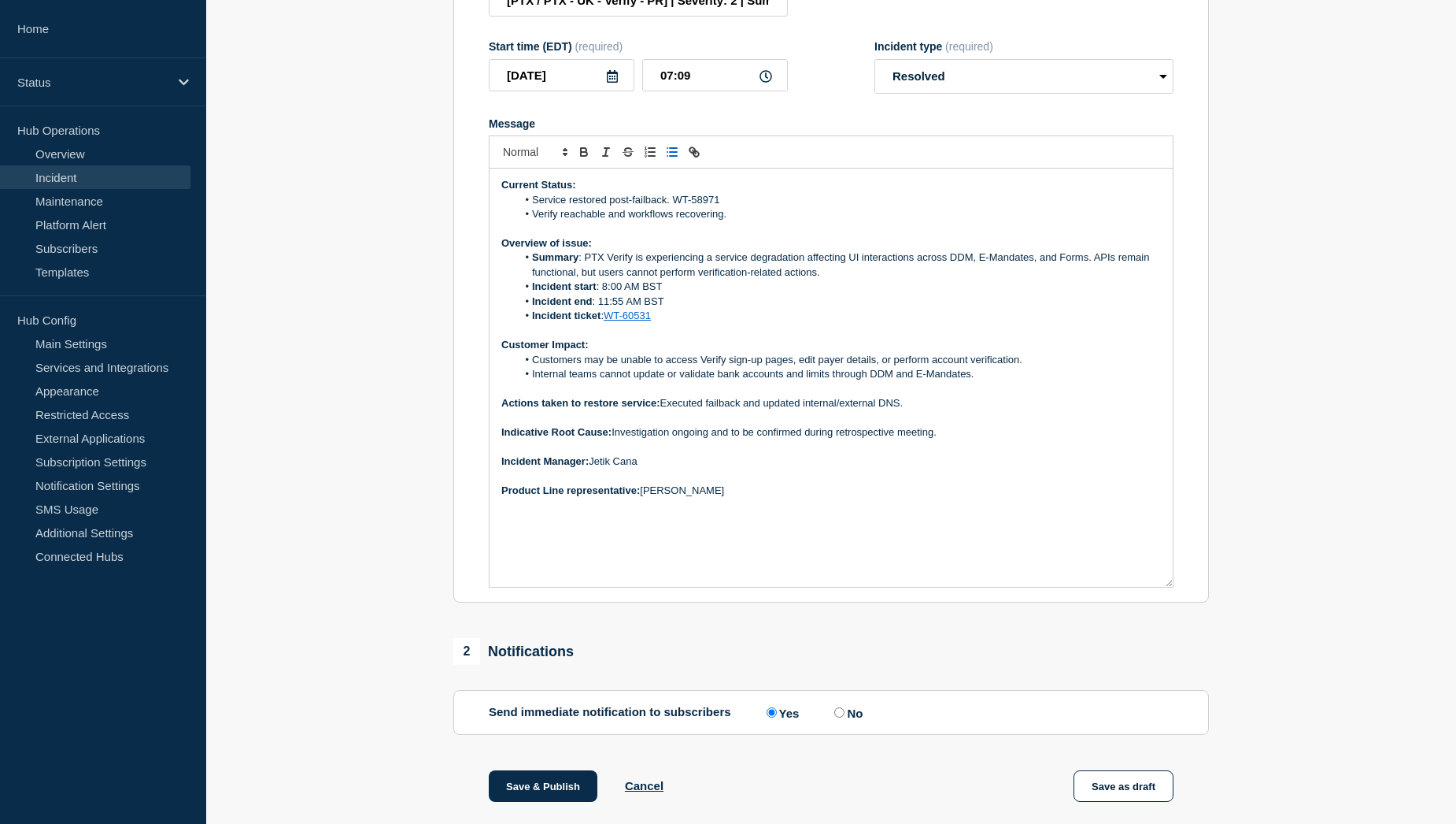
scroll to position [359, 0]
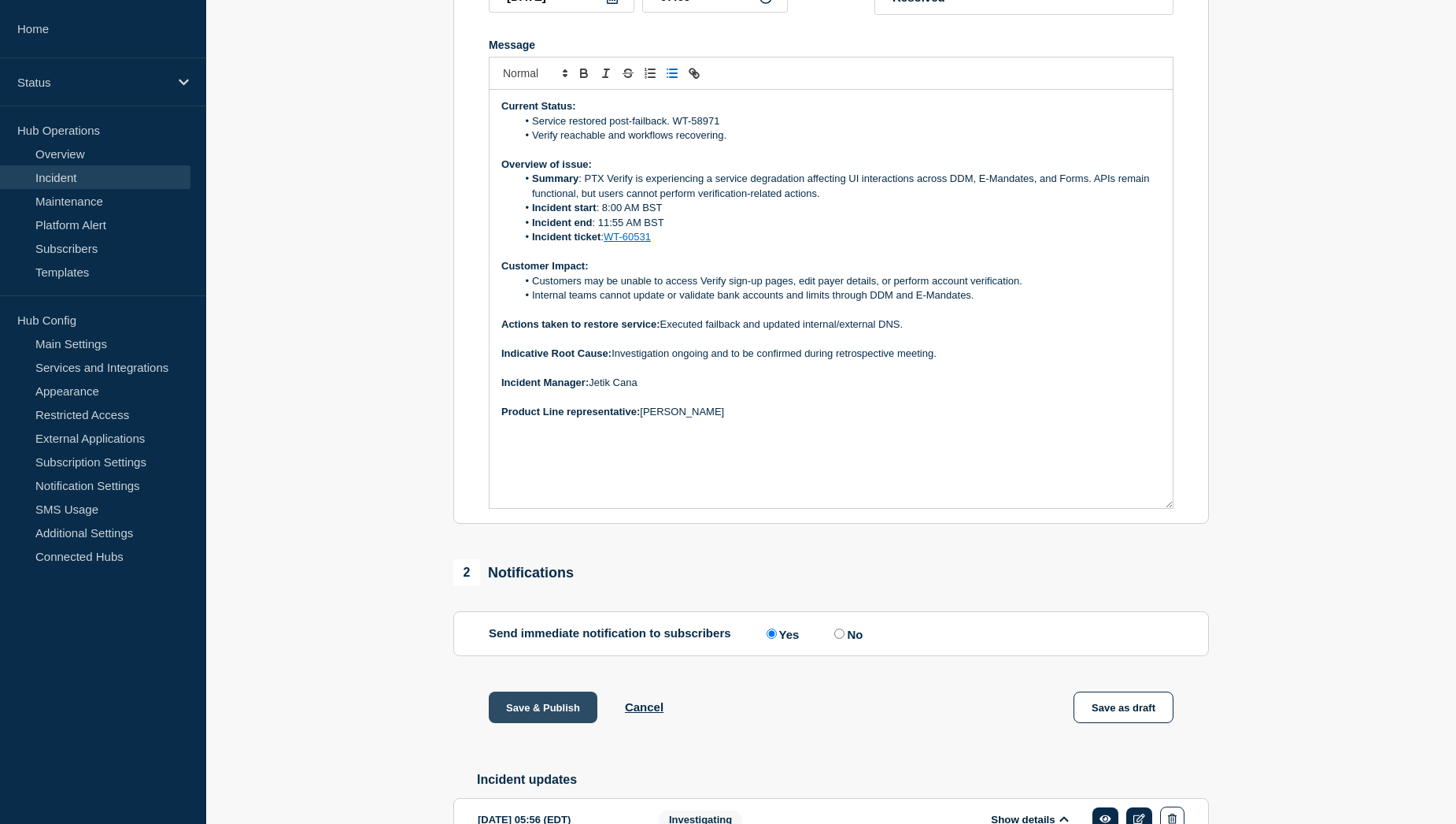
click at [532, 719] on button "Save & Publish" at bounding box center [543, 707] width 109 height 32
